Goal: Use online tool/utility: Utilize a website feature to perform a specific function

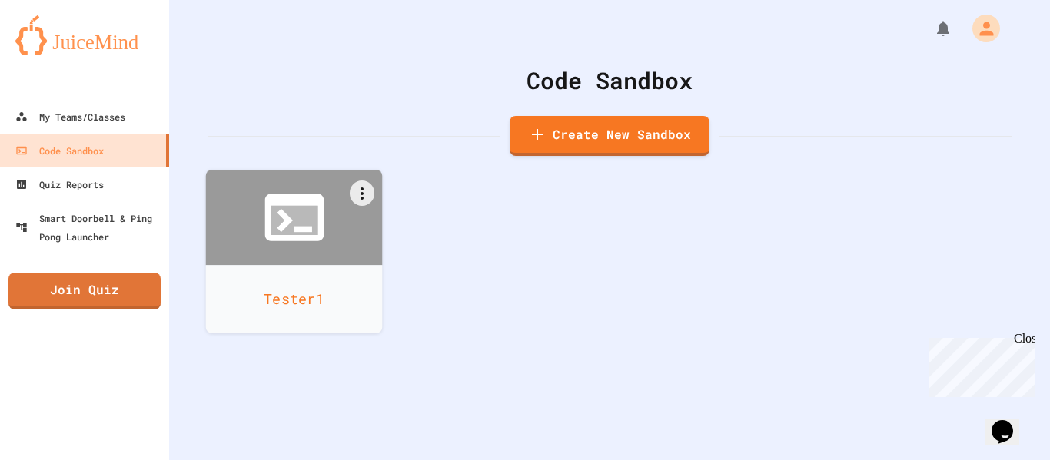
click at [267, 231] on icon at bounding box center [293, 217] width 59 height 47
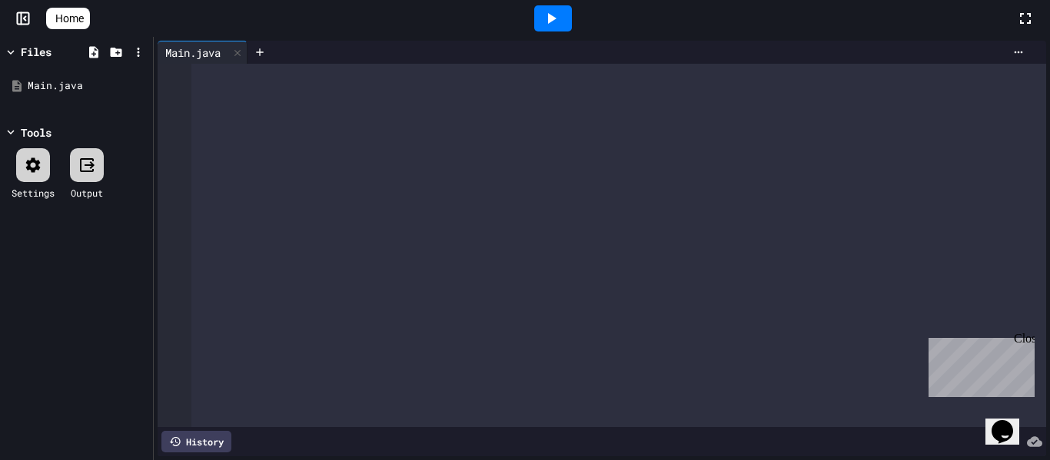
scroll to position [9731, 0]
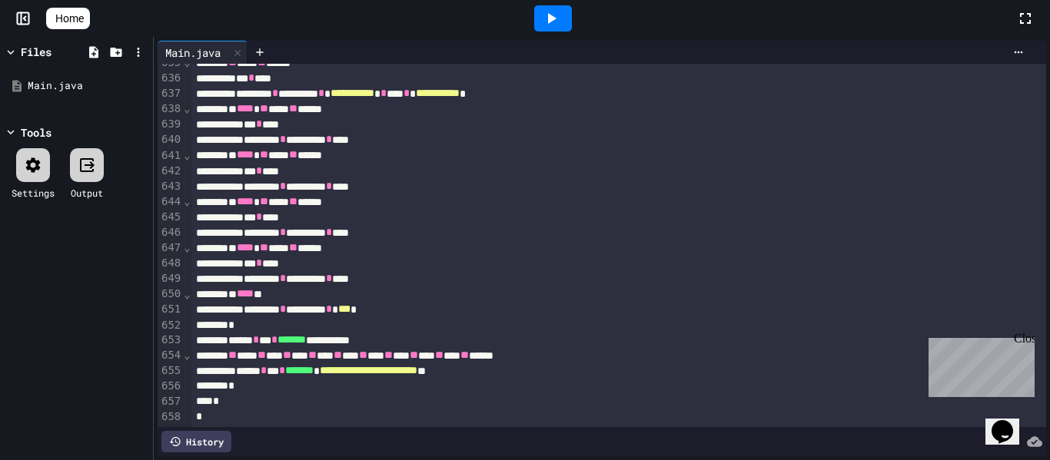
click at [553, 18] on icon at bounding box center [551, 18] width 18 height 18
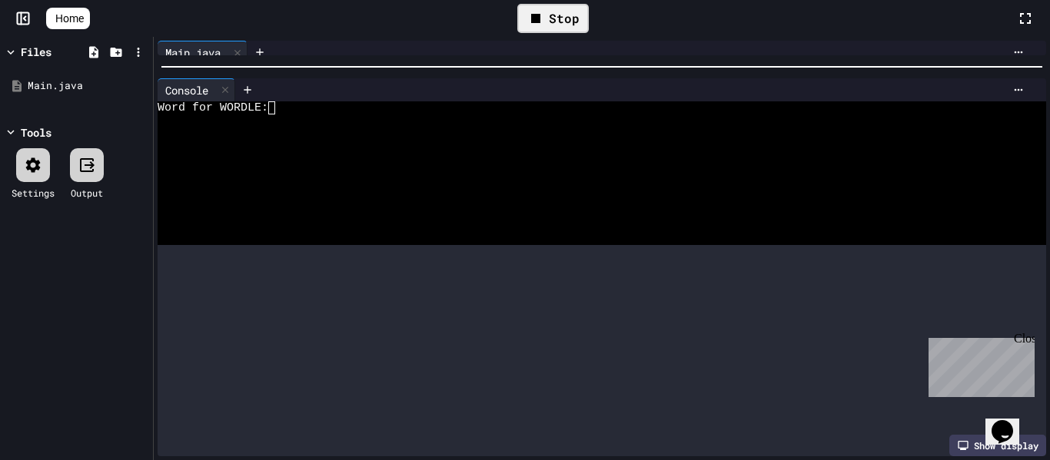
click at [488, 55] on div "**********" at bounding box center [602, 249] width 896 height 424
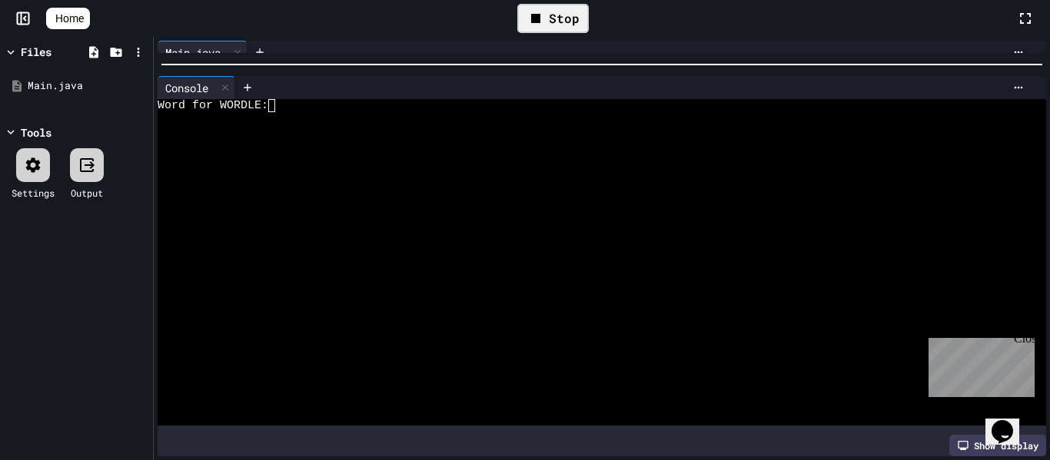
click at [473, 148] on div at bounding box center [594, 144] width 872 height 13
type textarea "*"
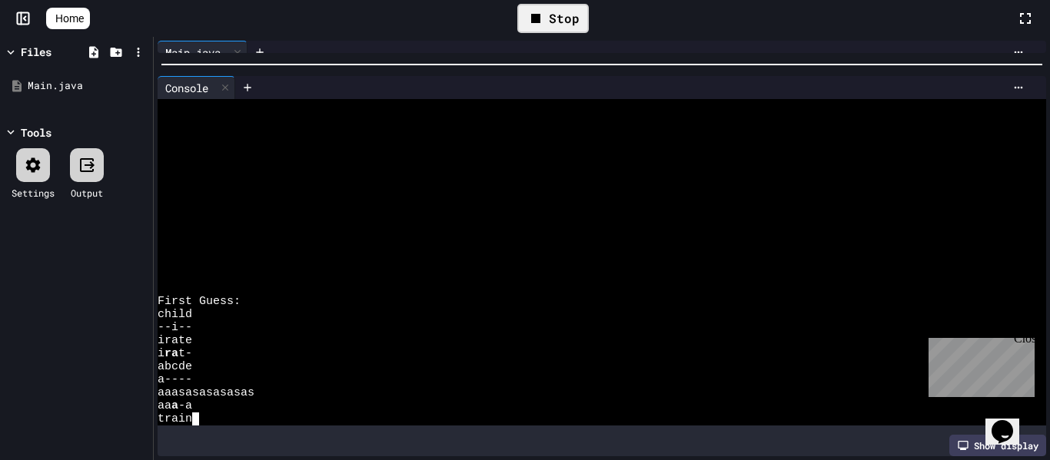
scroll to position [510, 0]
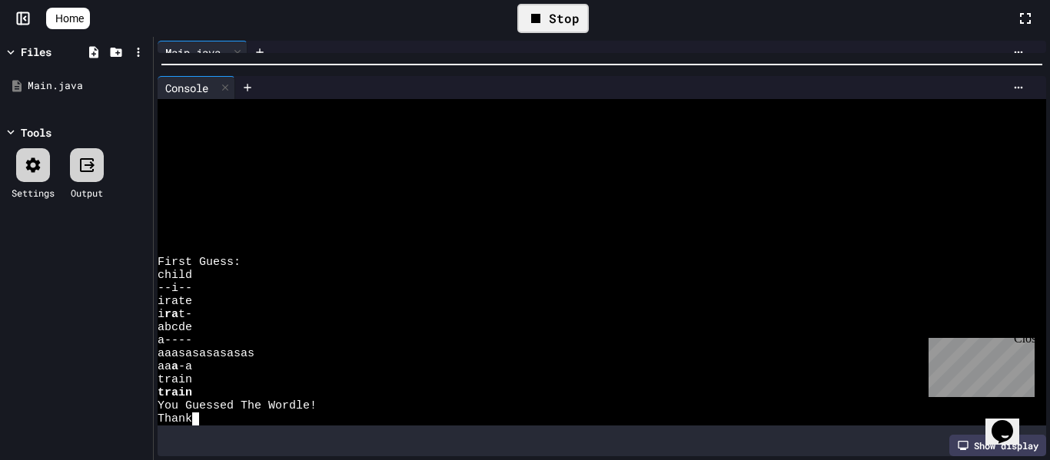
type textarea "*"
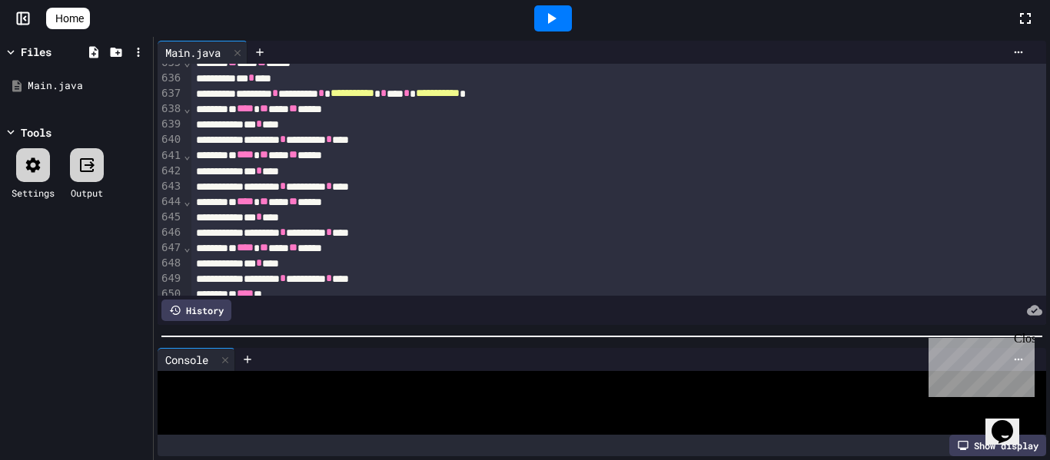
click at [501, 344] on div at bounding box center [602, 336] width 896 height 15
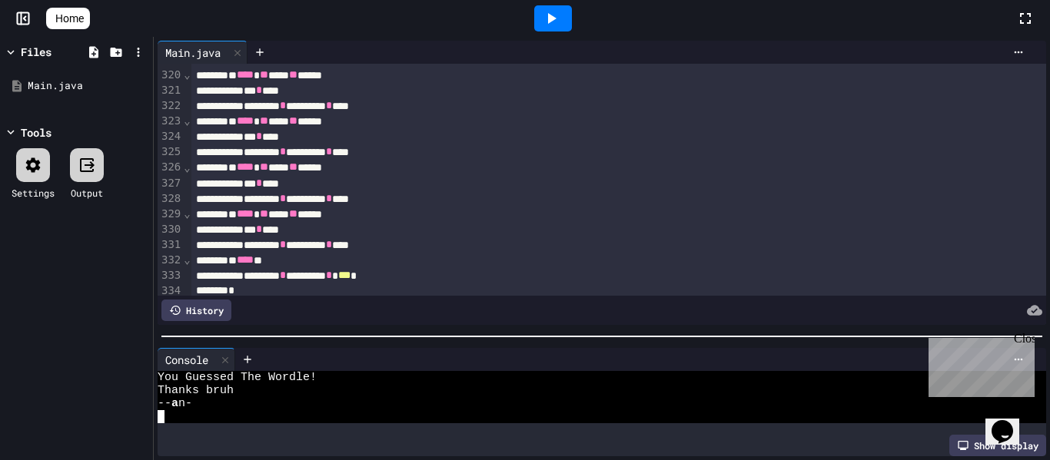
scroll to position [4922, 0]
